Goal: Task Accomplishment & Management: Manage account settings

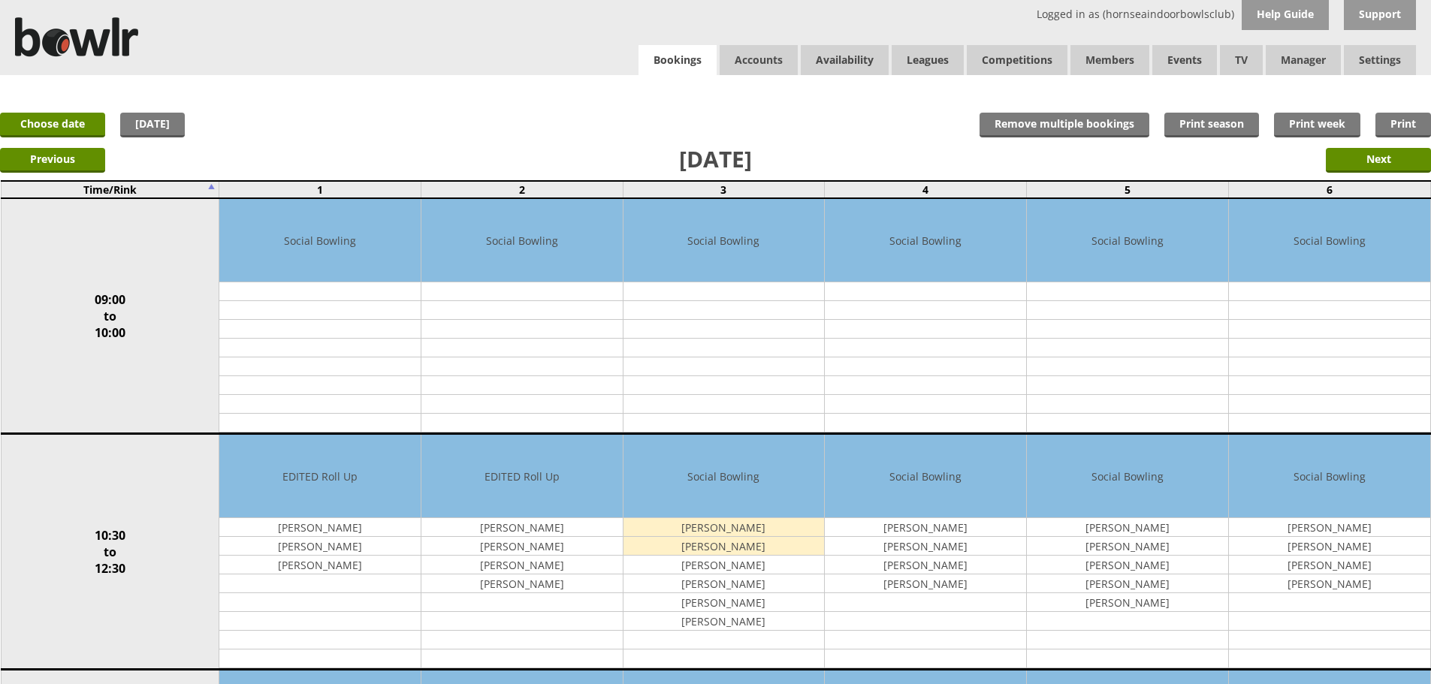
click at [649, 69] on link "Bookings" at bounding box center [677, 60] width 78 height 31
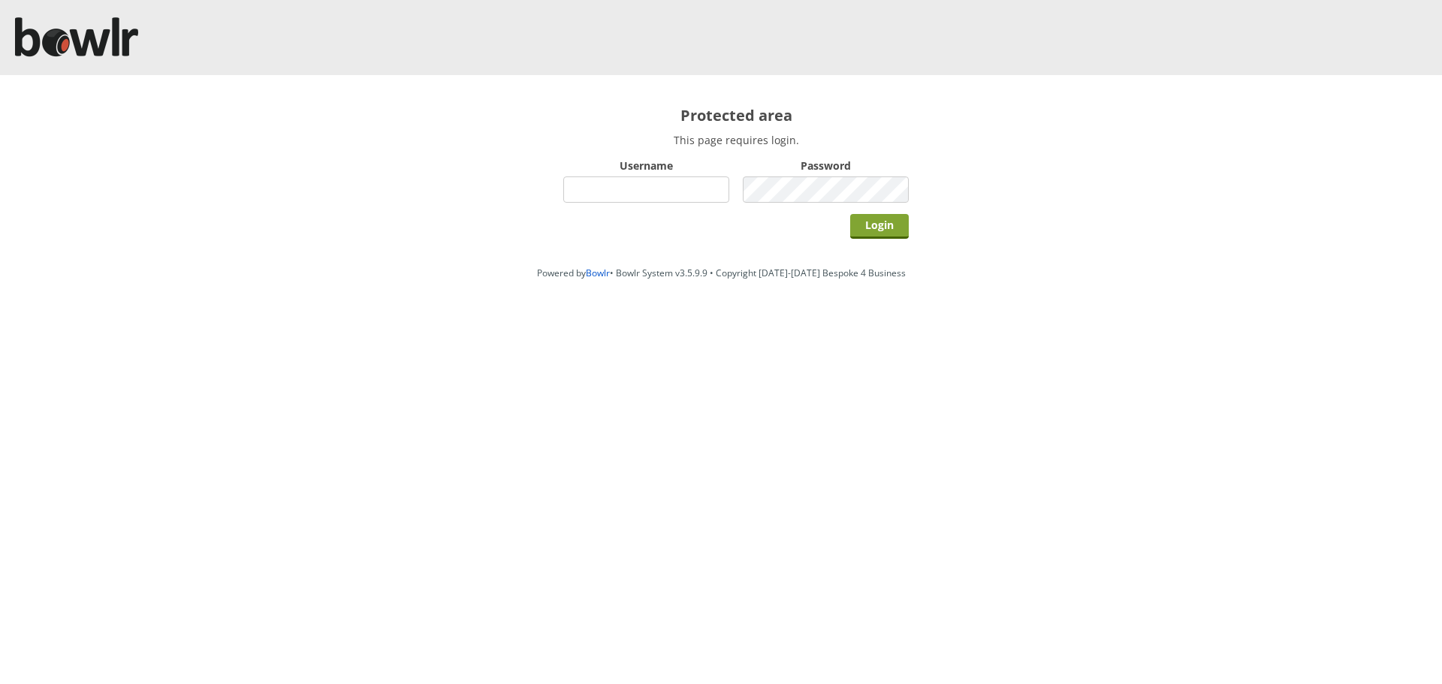
type input "hornseaindoorbowlsclub"
click at [862, 216] on input "Login" at bounding box center [879, 226] width 59 height 25
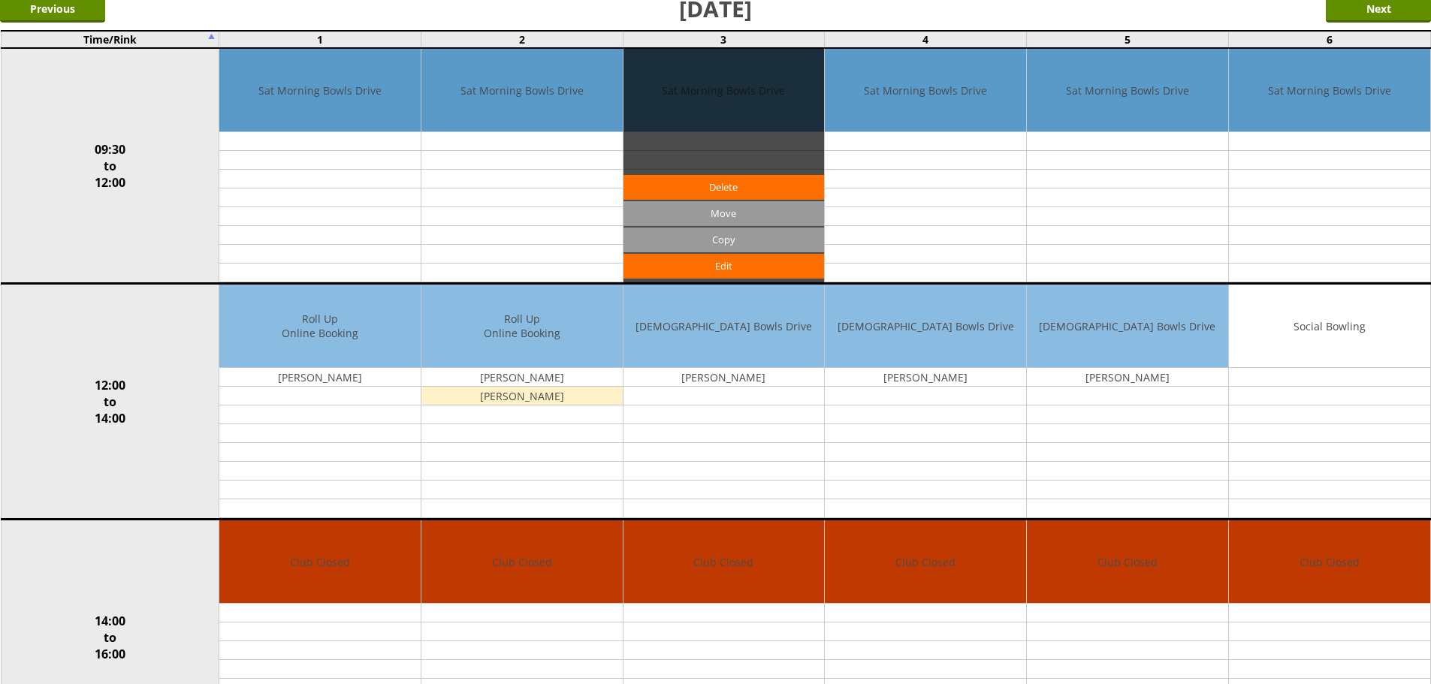
scroll to position [749, 0]
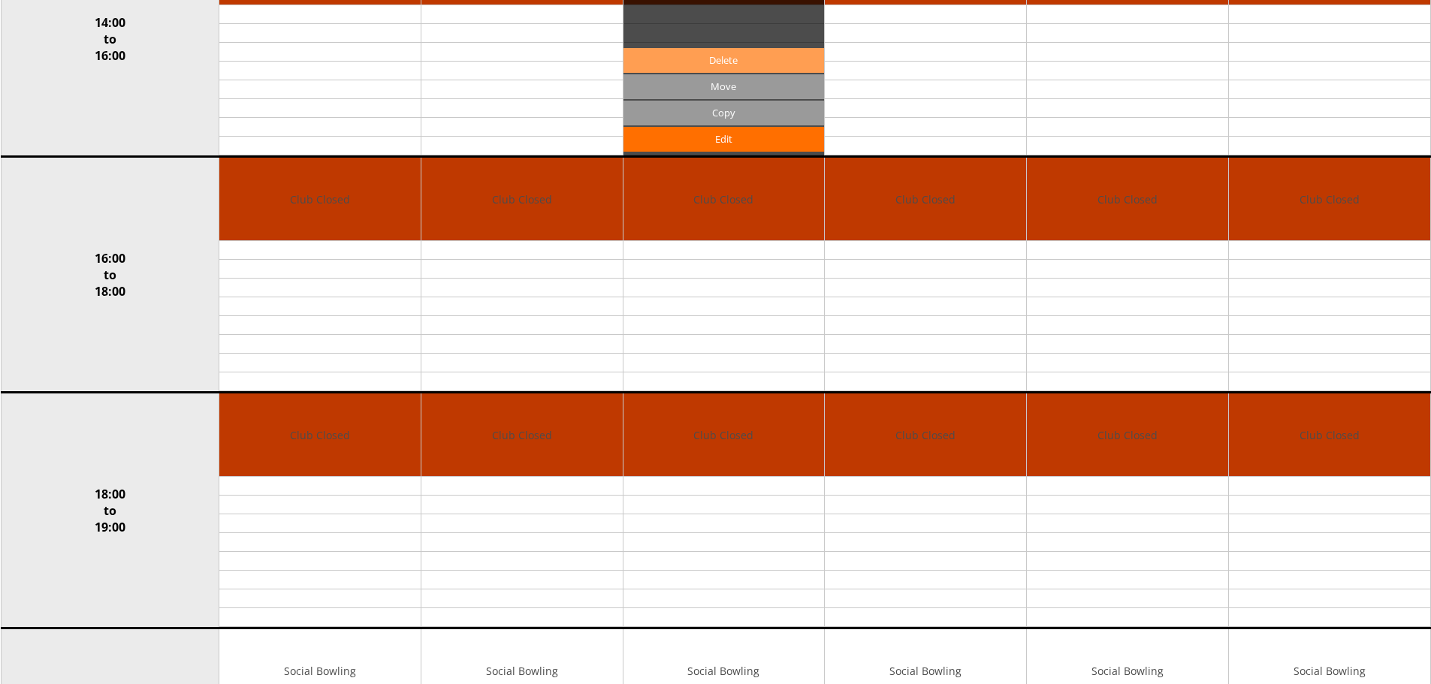
click at [749, 51] on td "Club Closed Edit Move Copy Delete" at bounding box center [724, 39] width 202 height 236
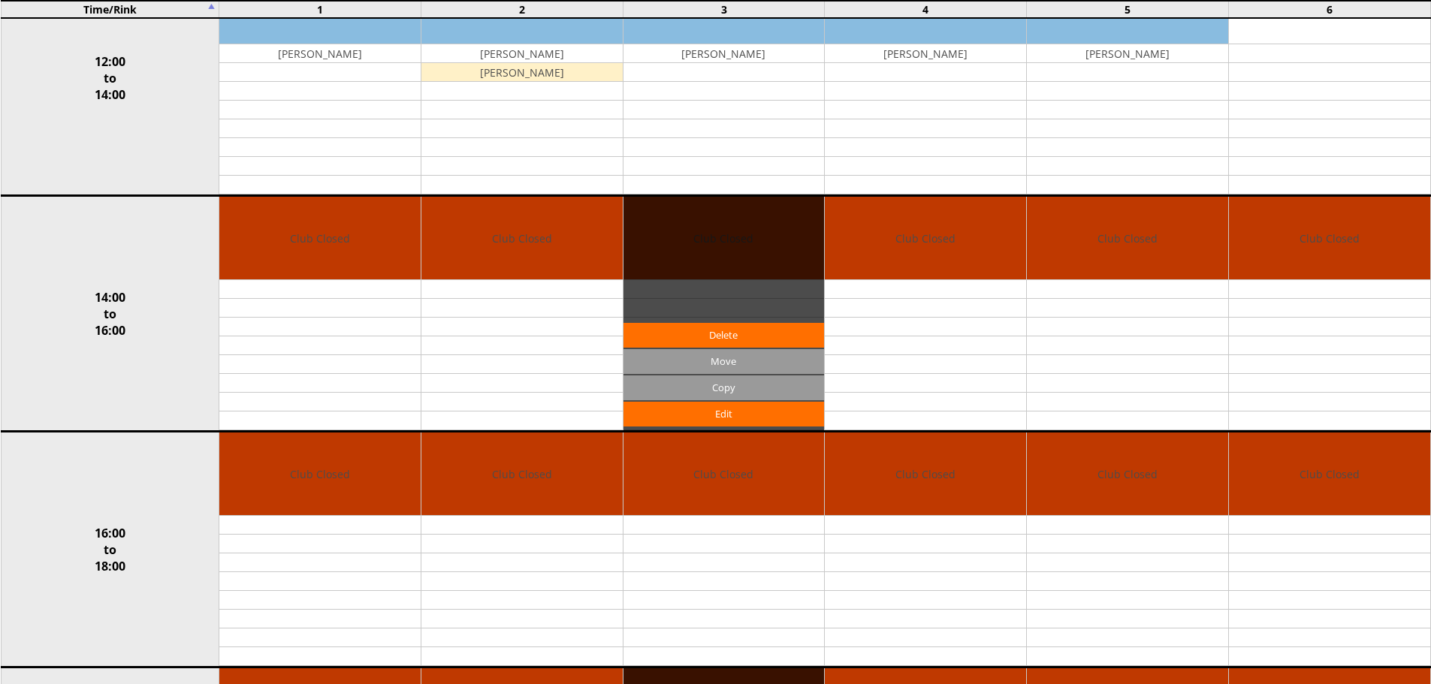
scroll to position [0, 0]
